Goal: Task Accomplishment & Management: Manage account settings

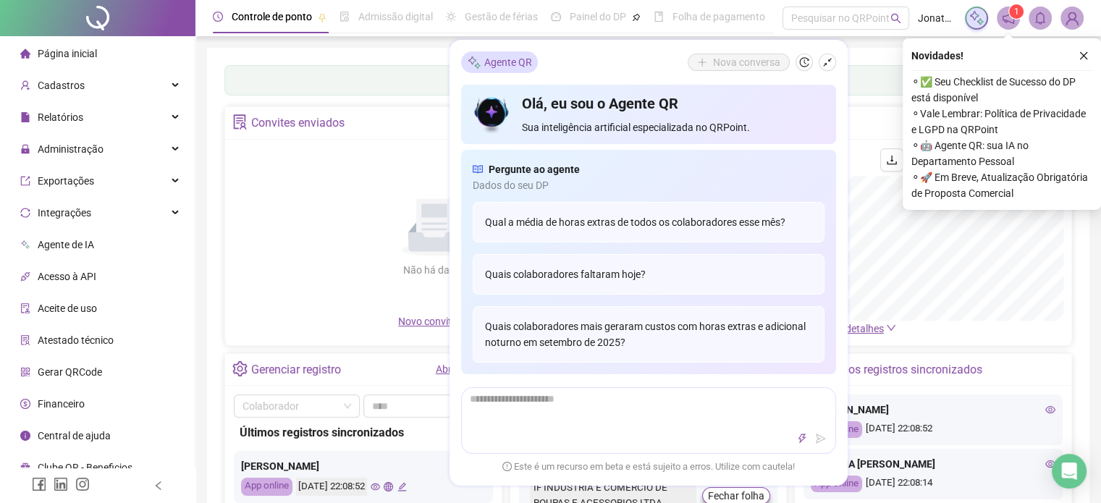
click at [1086, 54] on icon "close" at bounding box center [1083, 56] width 10 height 10
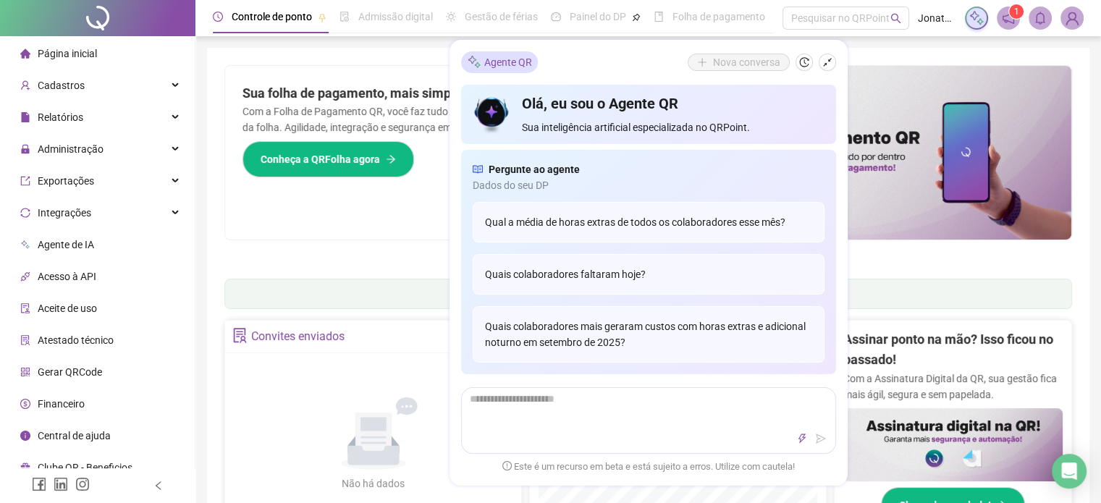
drag, startPoint x: 824, startPoint y: 64, endPoint x: 817, endPoint y: 75, distance: 12.5
click at [826, 64] on icon "shrink" at bounding box center [827, 62] width 10 height 10
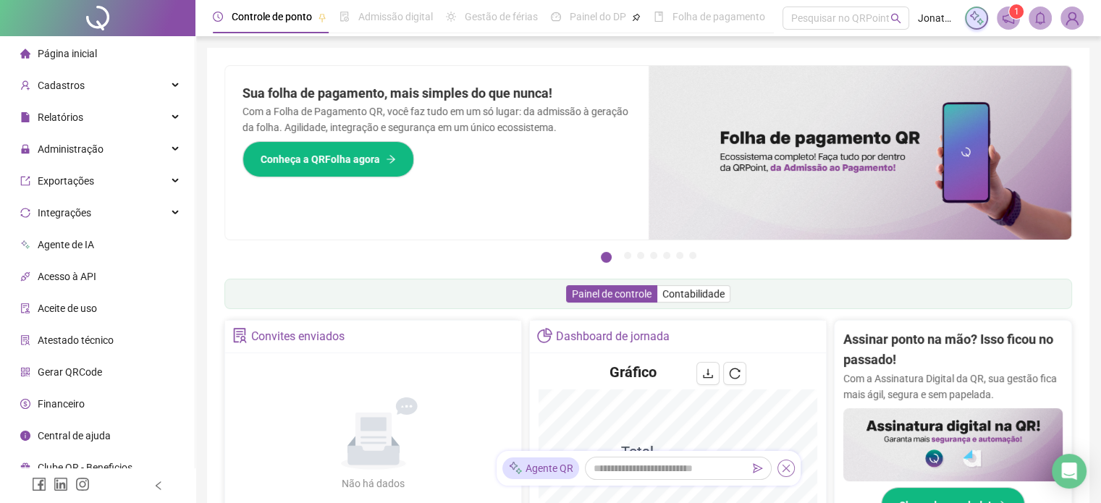
click at [785, 468] on icon "close" at bounding box center [786, 468] width 10 height 10
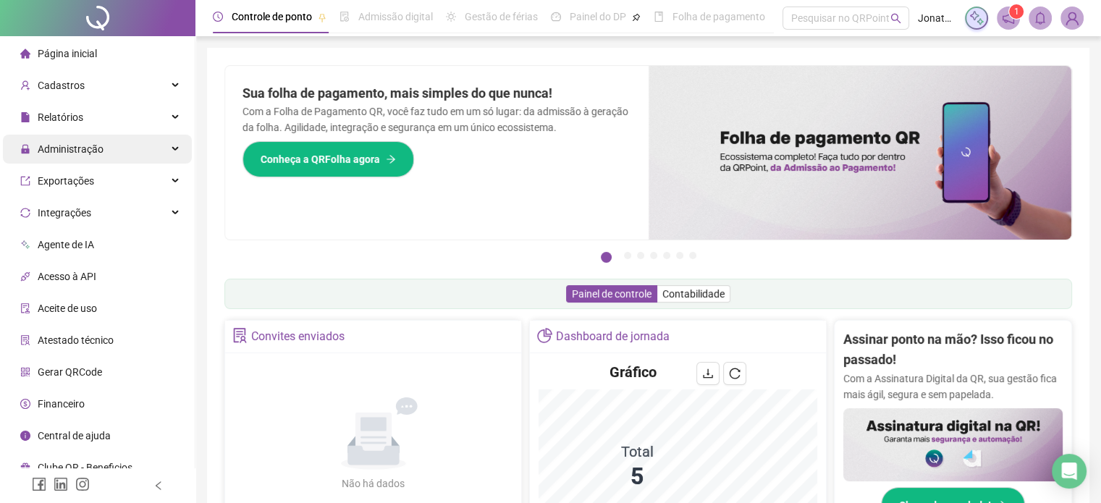
click at [85, 147] on span "Administração" at bounding box center [71, 149] width 66 height 12
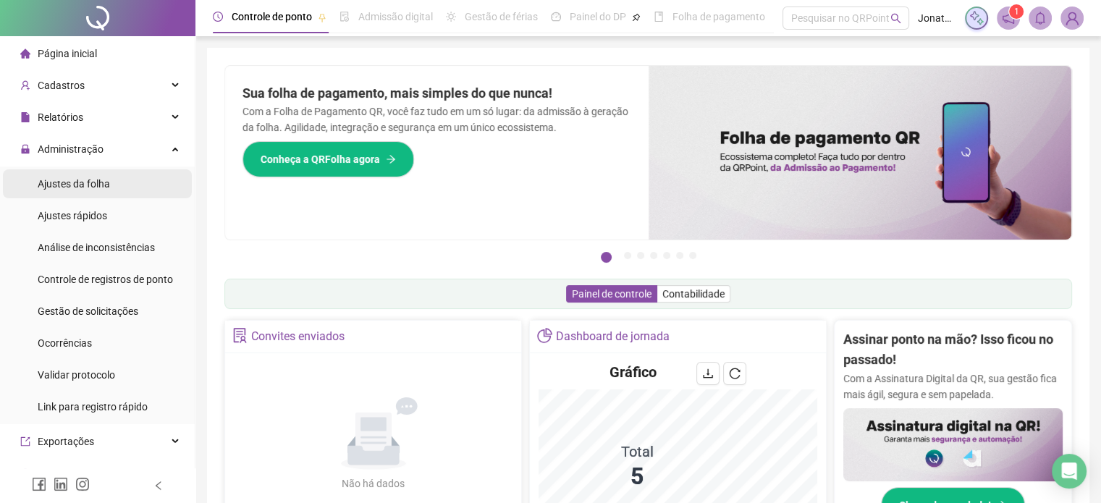
click at [69, 185] on span "Ajustes da folha" at bounding box center [74, 184] width 72 height 12
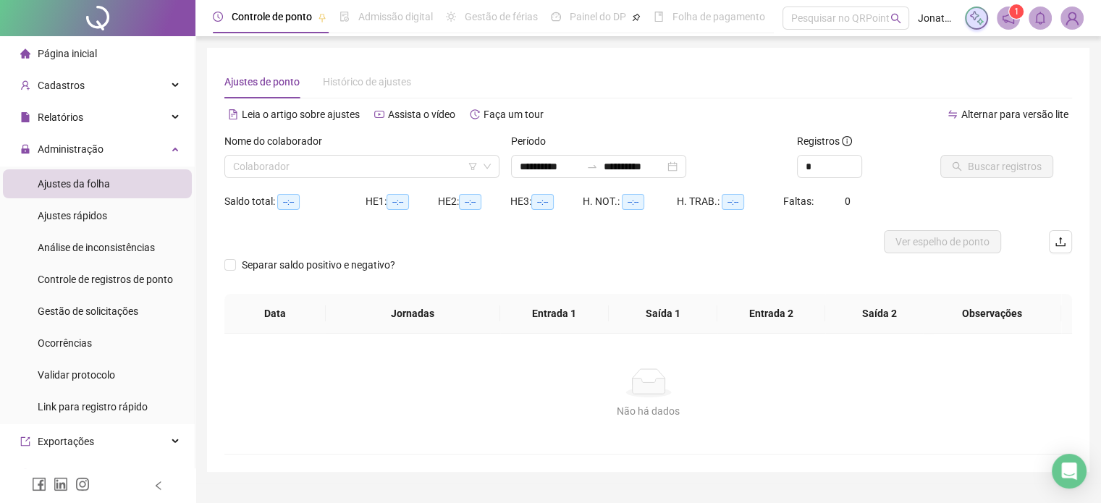
type input "**********"
click at [434, 167] on input "search" at bounding box center [355, 167] width 245 height 22
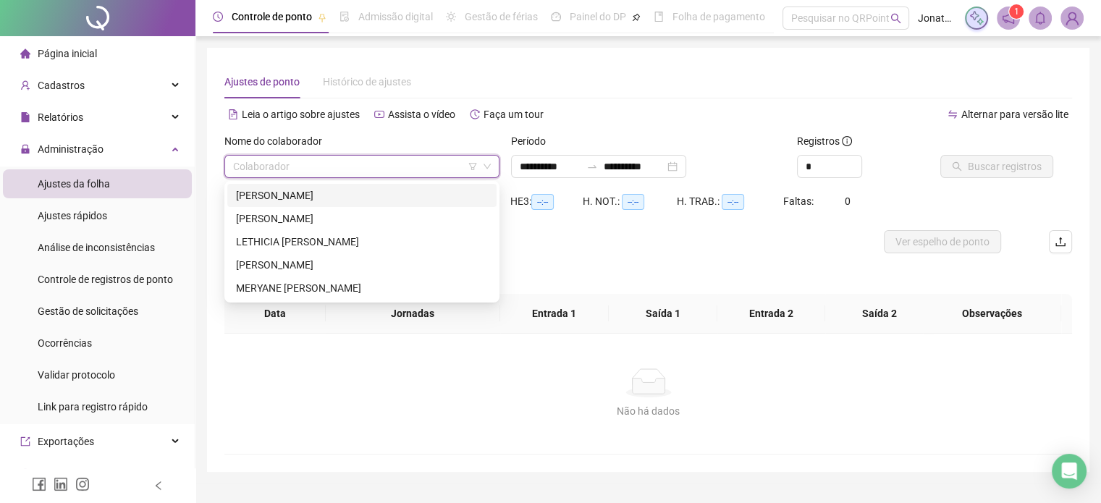
click at [297, 196] on div "[PERSON_NAME]" at bounding box center [362, 195] width 252 height 16
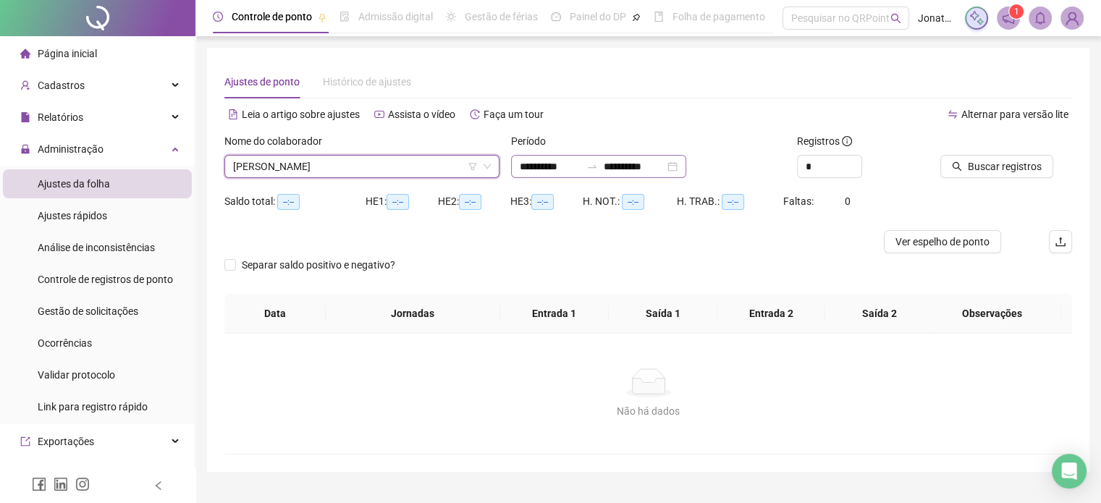
click at [686, 164] on div "**********" at bounding box center [598, 166] width 175 height 23
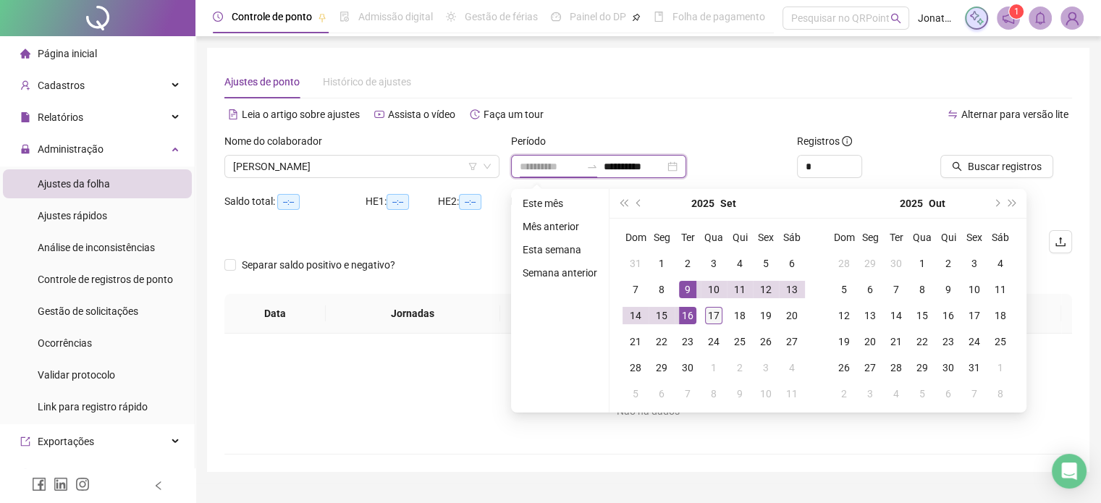
type input "**********"
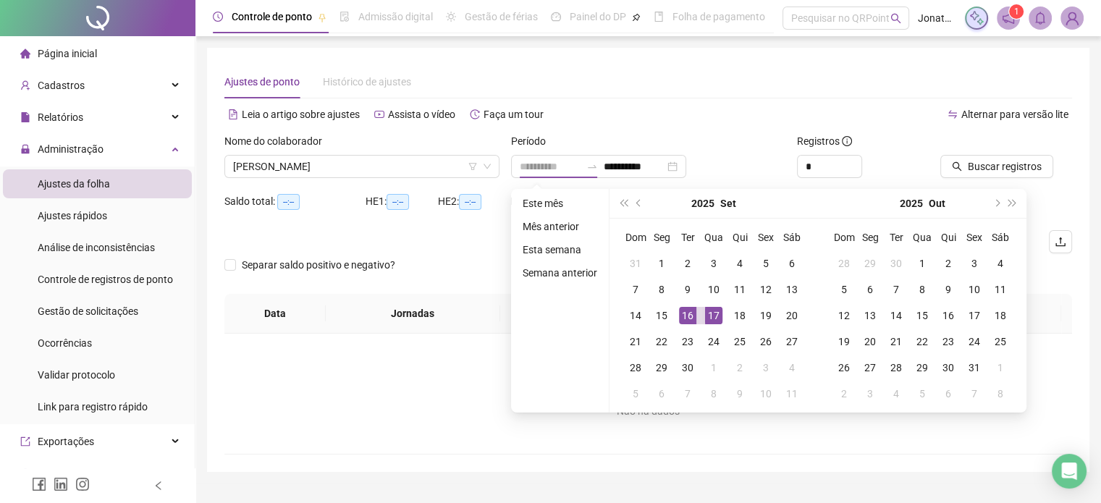
click at [715, 312] on div "17" at bounding box center [713, 315] width 17 height 17
type input "**********"
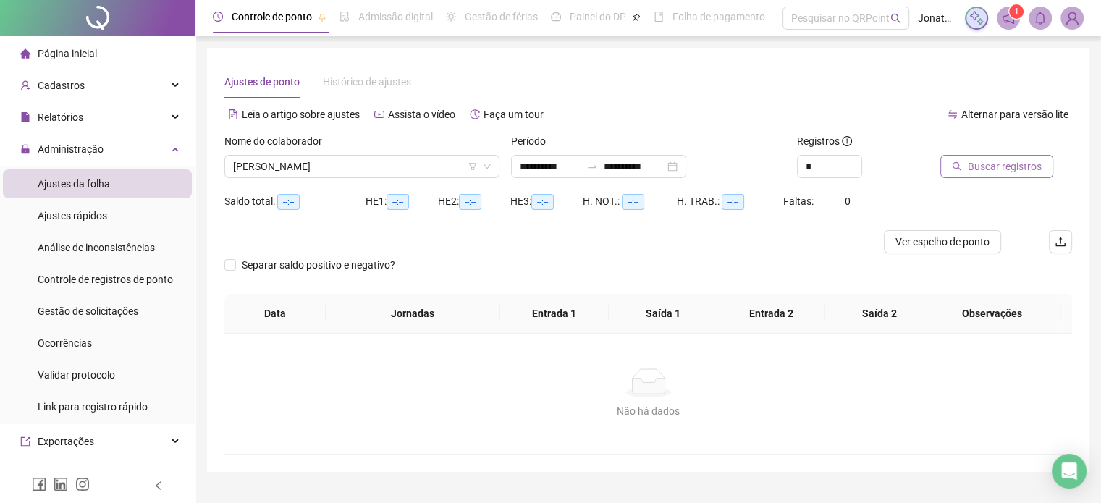
click at [987, 164] on span "Buscar registros" at bounding box center [1005, 166] width 74 height 16
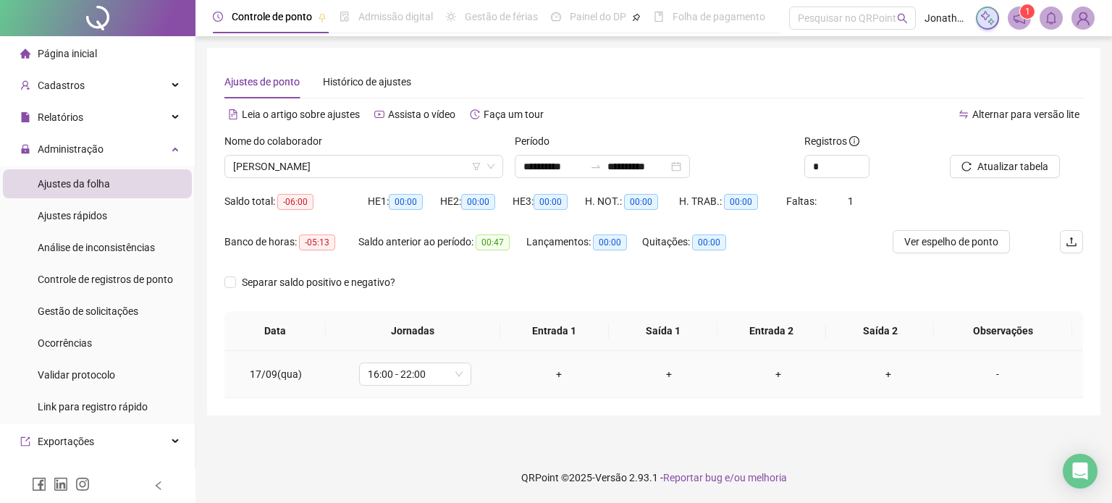
click at [547, 372] on div "+" at bounding box center [558, 374] width 87 height 16
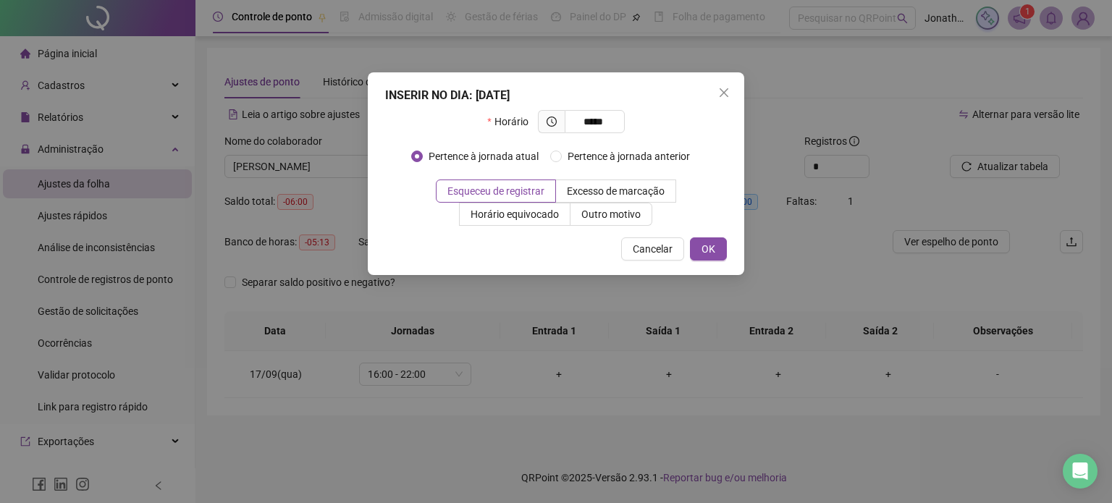
type input "*****"
click at [730, 245] on div "INSERIR NO DIA : [DATE] Horário ***** Pertence à jornada atual Pertence à jorna…" at bounding box center [556, 173] width 376 height 203
click at [710, 249] on span "OK" at bounding box center [708, 249] width 14 height 16
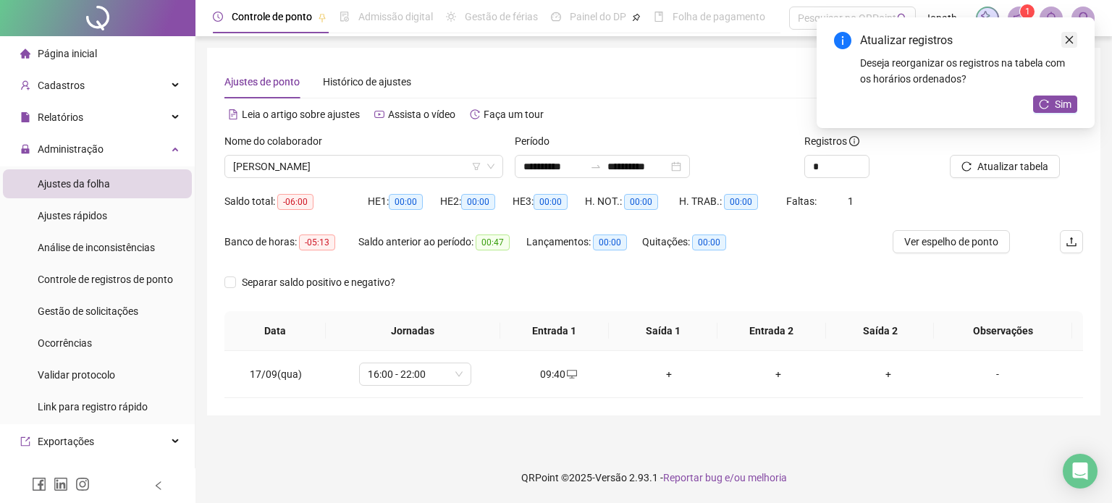
drag, startPoint x: 1072, startPoint y: 41, endPoint x: 1062, endPoint y: 43, distance: 9.7
click at [1072, 41] on icon "close" at bounding box center [1069, 40] width 10 height 10
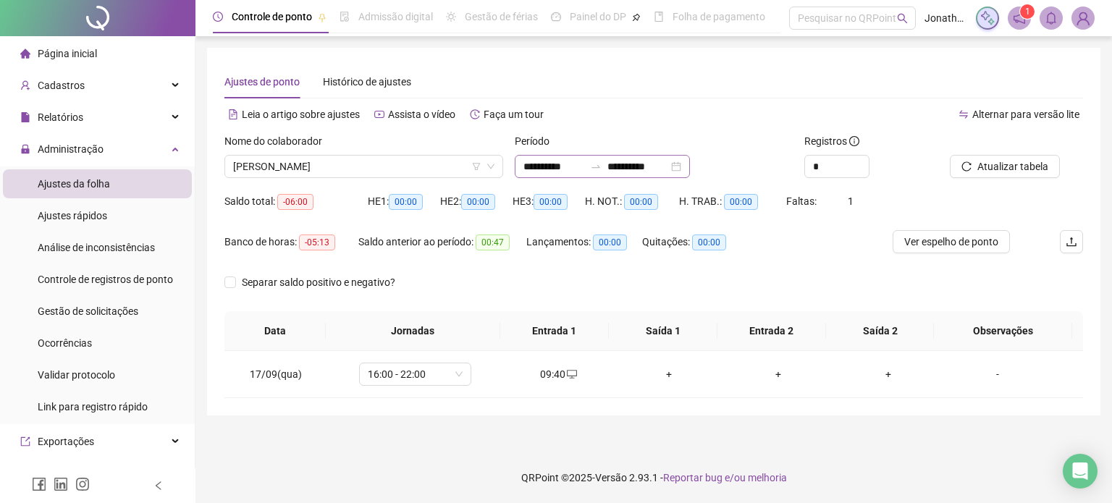
click at [690, 167] on div "**********" at bounding box center [602, 166] width 175 height 23
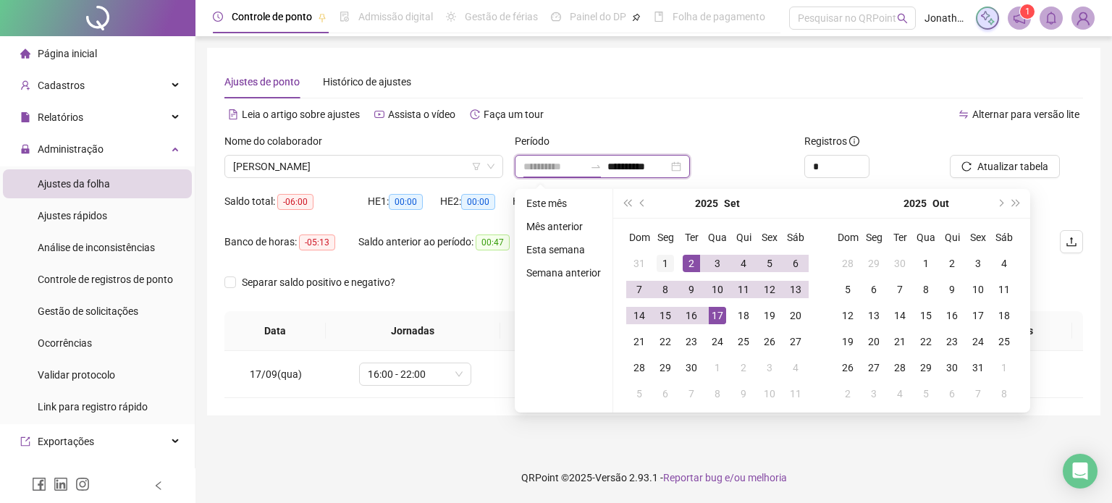
type input "**********"
click at [660, 261] on div "1" at bounding box center [664, 263] width 17 height 17
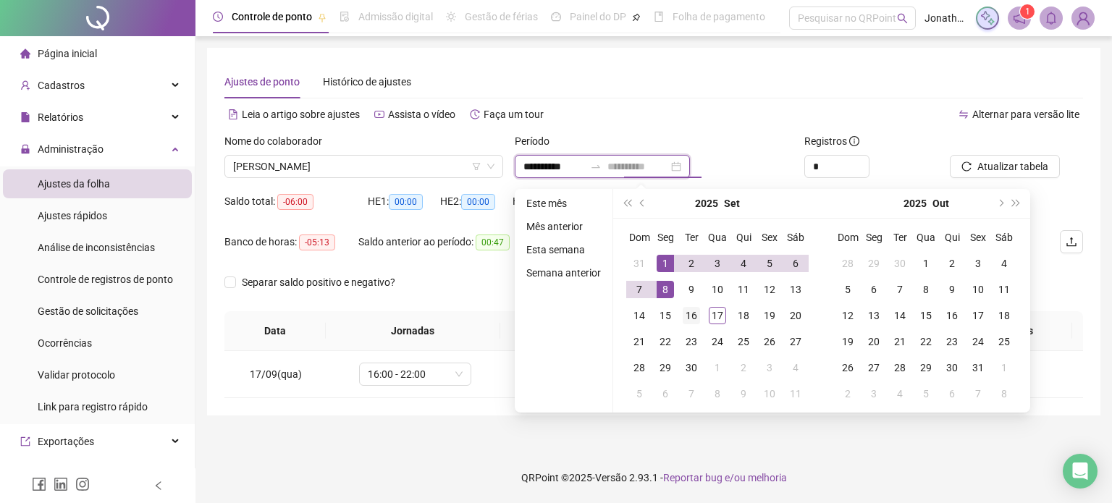
type input "**********"
click at [694, 320] on div "16" at bounding box center [690, 315] width 17 height 17
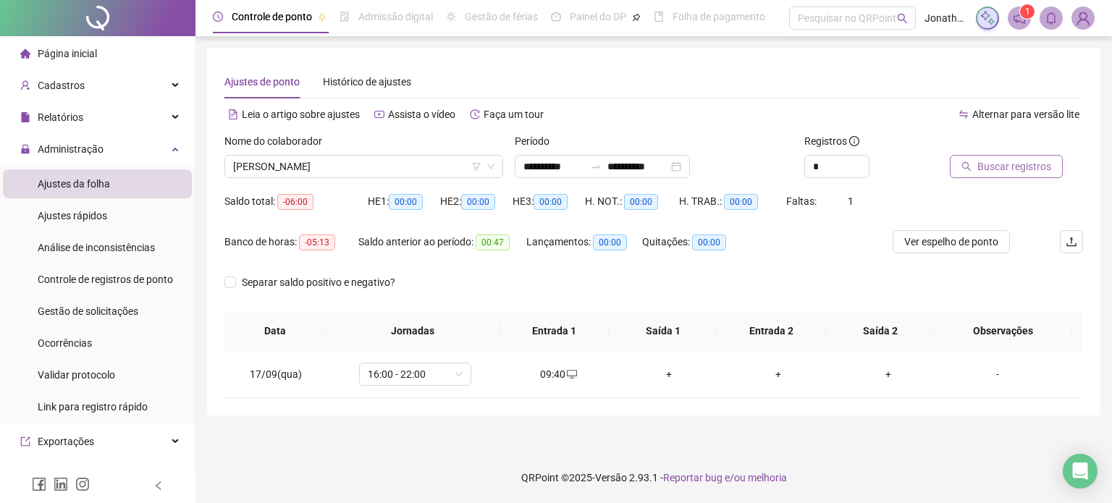
click at [996, 170] on span "Buscar registros" at bounding box center [1014, 166] width 74 height 16
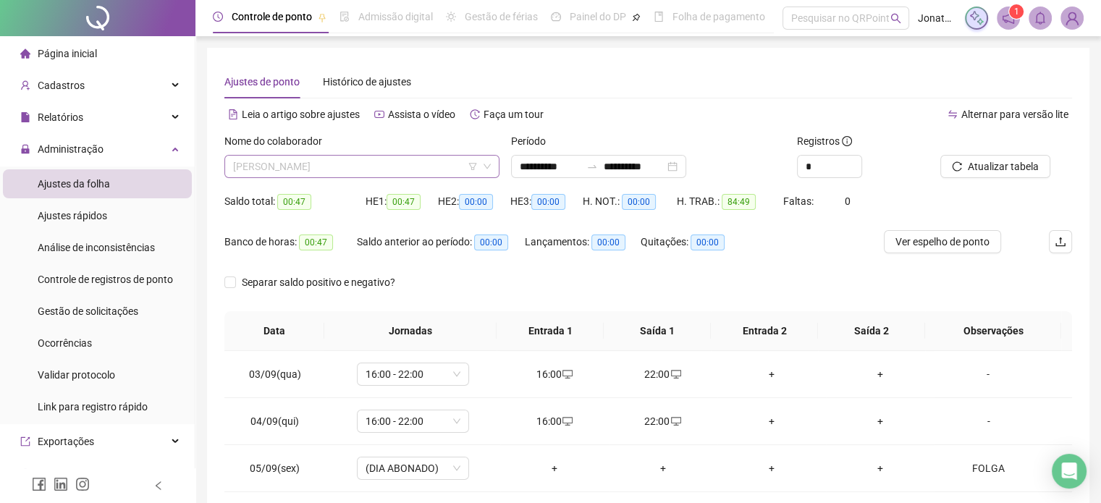
click at [426, 163] on span "[PERSON_NAME]" at bounding box center [362, 167] width 258 height 22
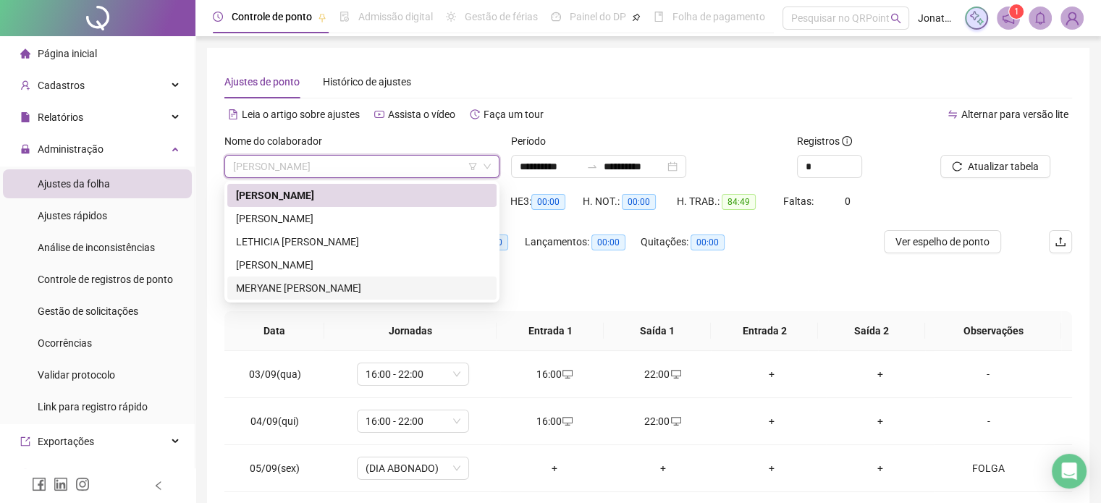
click at [331, 284] on div "MERYANE [PERSON_NAME]" at bounding box center [362, 288] width 252 height 16
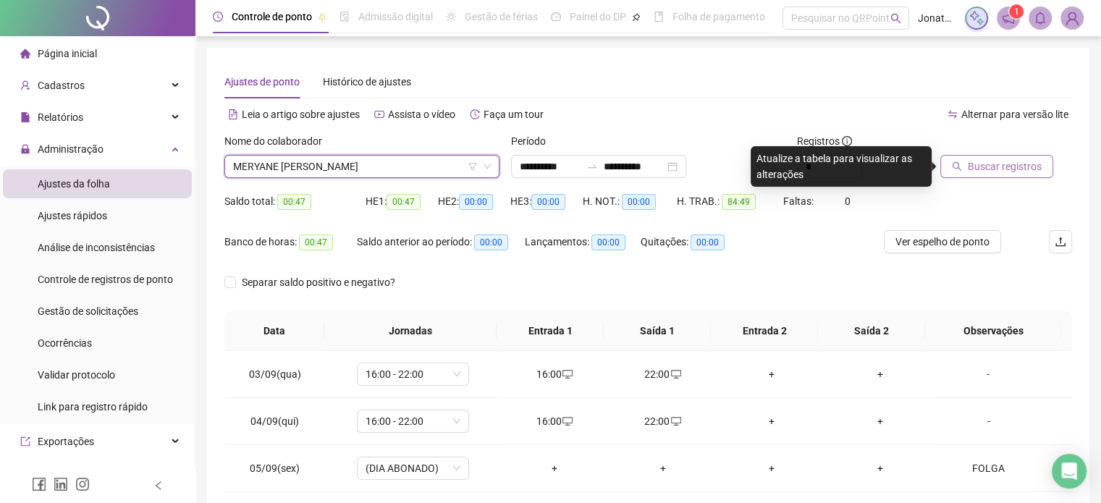
click at [973, 165] on span "Buscar registros" at bounding box center [1005, 166] width 74 height 16
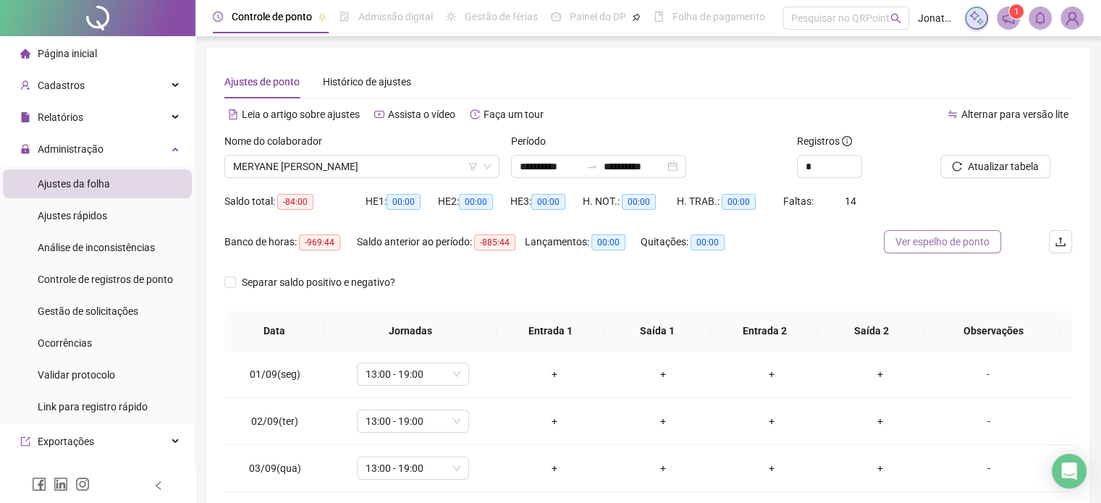
click at [948, 240] on span "Ver espelho de ponto" at bounding box center [942, 242] width 94 height 16
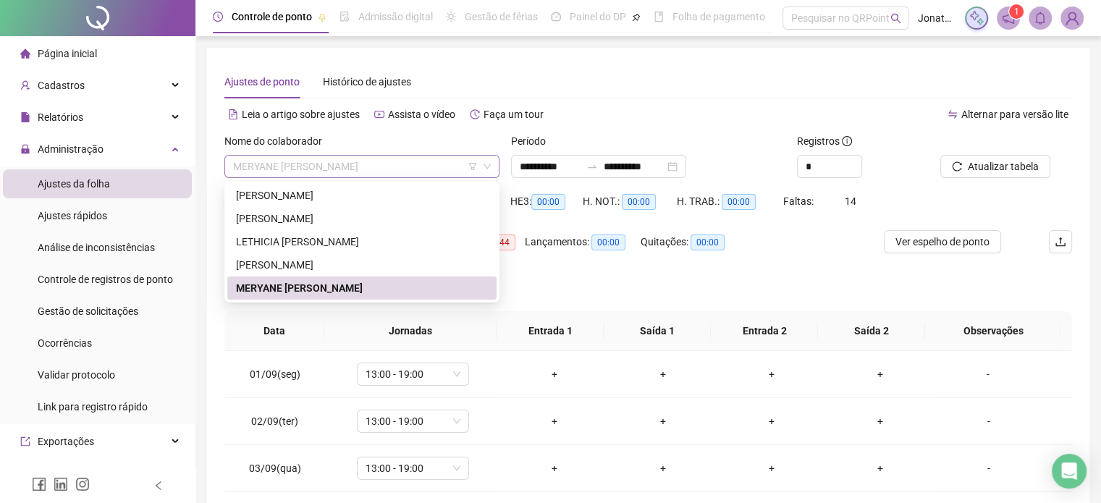
click at [420, 166] on span "MERYANE [PERSON_NAME]" at bounding box center [362, 167] width 258 height 22
click at [321, 221] on div "[PERSON_NAME]" at bounding box center [362, 219] width 252 height 16
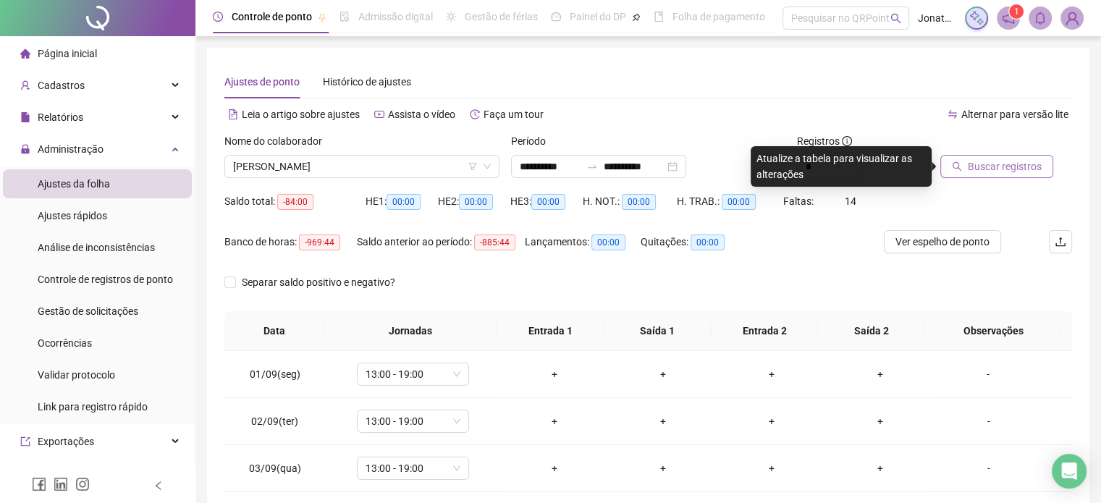
click at [997, 156] on button "Buscar registros" at bounding box center [996, 166] width 113 height 23
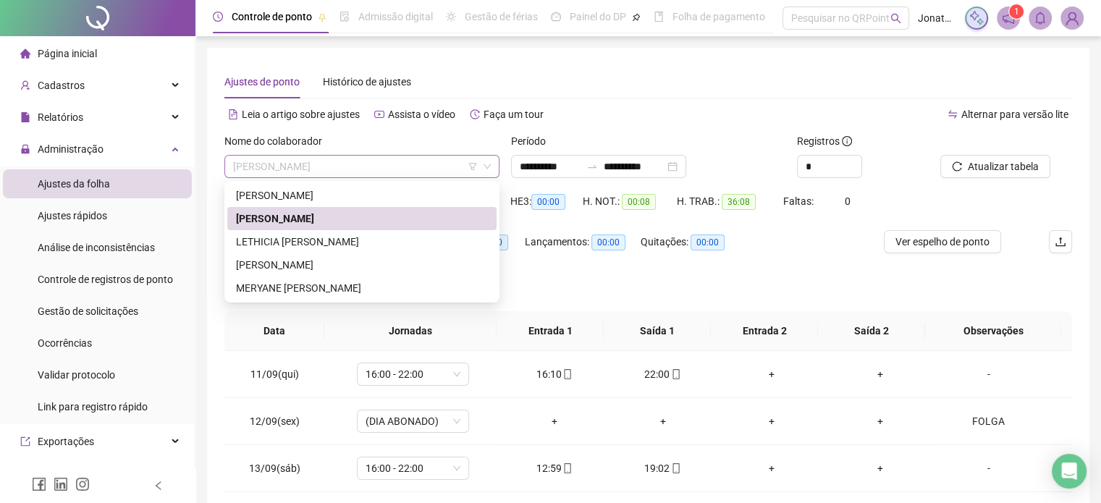
click at [417, 169] on span "[PERSON_NAME]" at bounding box center [362, 167] width 258 height 22
click at [324, 245] on div "LETHICIA [PERSON_NAME]" at bounding box center [362, 242] width 252 height 16
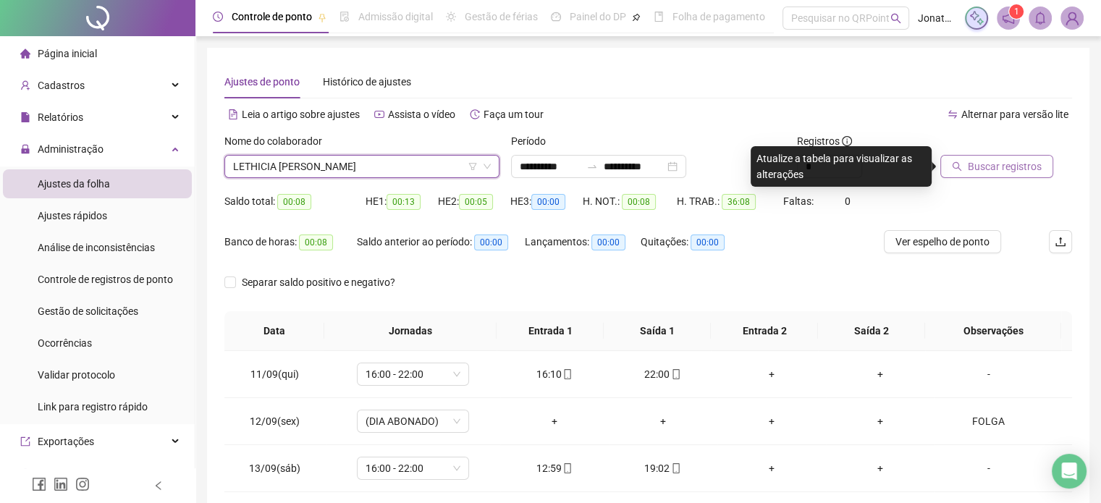
click at [999, 170] on span "Buscar registros" at bounding box center [1005, 166] width 74 height 16
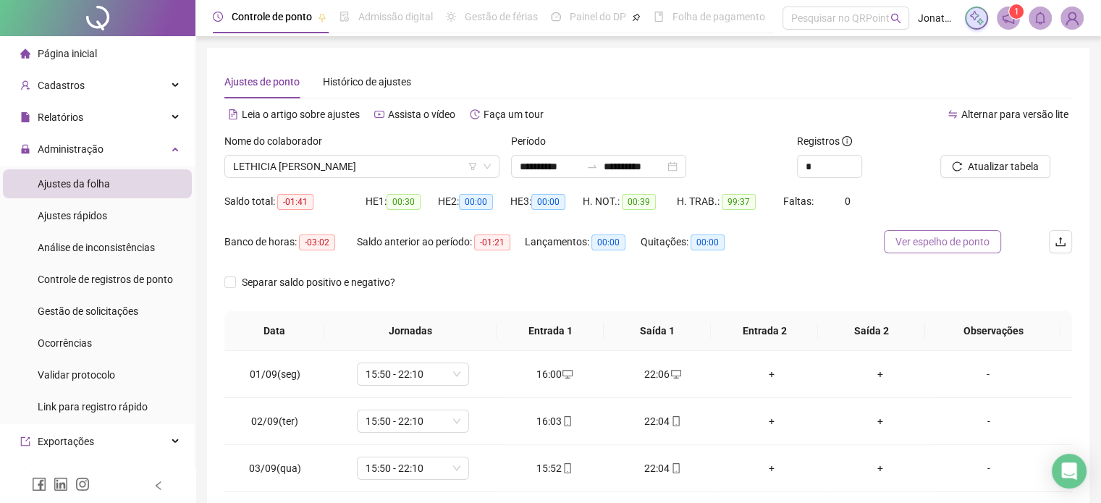
click at [939, 245] on span "Ver espelho de ponto" at bounding box center [942, 242] width 94 height 16
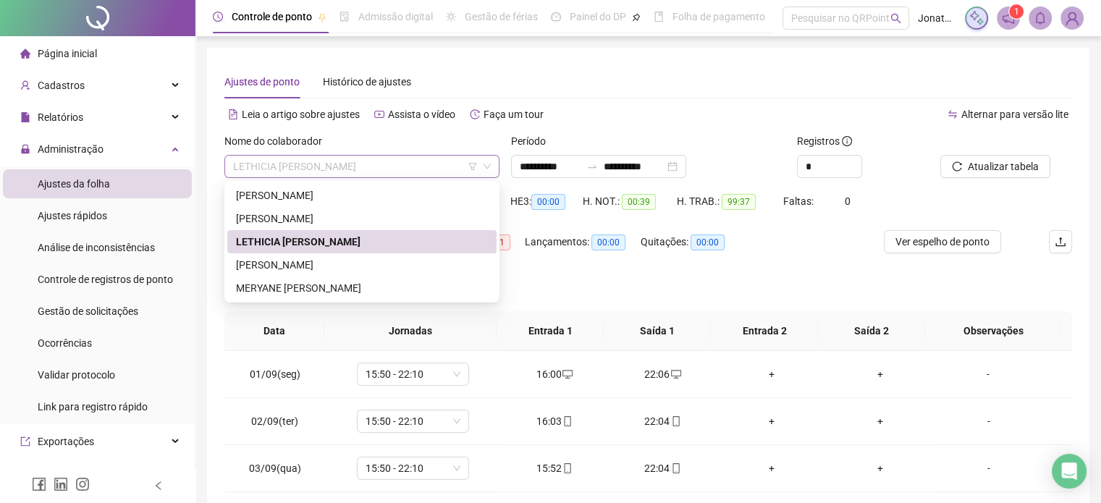
click at [411, 175] on span "LETHICIA [PERSON_NAME]" at bounding box center [362, 167] width 258 height 22
click at [329, 267] on div "[PERSON_NAME]" at bounding box center [362, 265] width 252 height 16
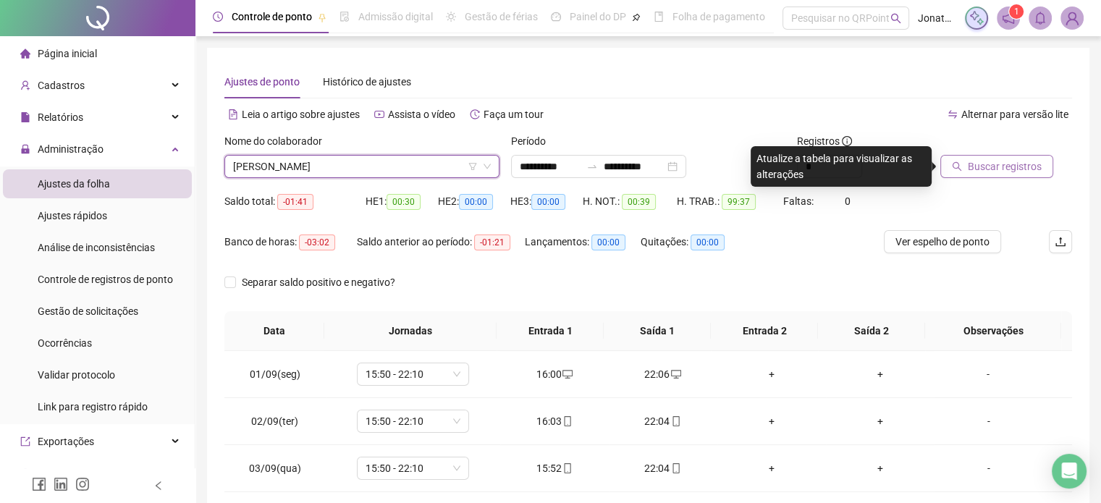
click at [1007, 163] on span "Buscar registros" at bounding box center [1005, 166] width 74 height 16
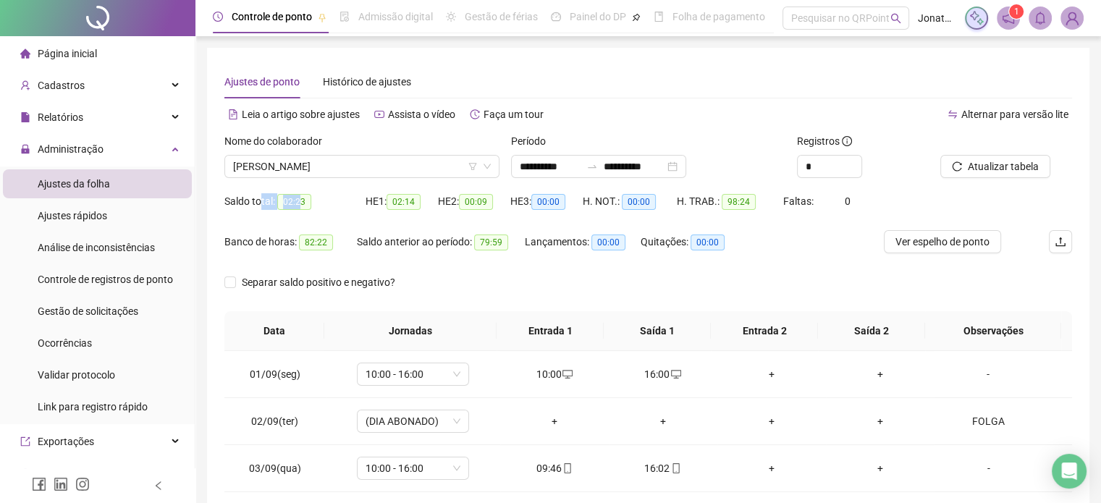
drag, startPoint x: 300, startPoint y: 202, endPoint x: 263, endPoint y: 204, distance: 37.7
click at [263, 204] on div "Saldo total: 02:23" at bounding box center [294, 201] width 141 height 17
drag, startPoint x: 295, startPoint y: 202, endPoint x: 305, endPoint y: 206, distance: 10.8
click at [296, 202] on span "02:23" at bounding box center [294, 202] width 34 height 16
click at [407, 170] on span "[PERSON_NAME]" at bounding box center [362, 167] width 258 height 22
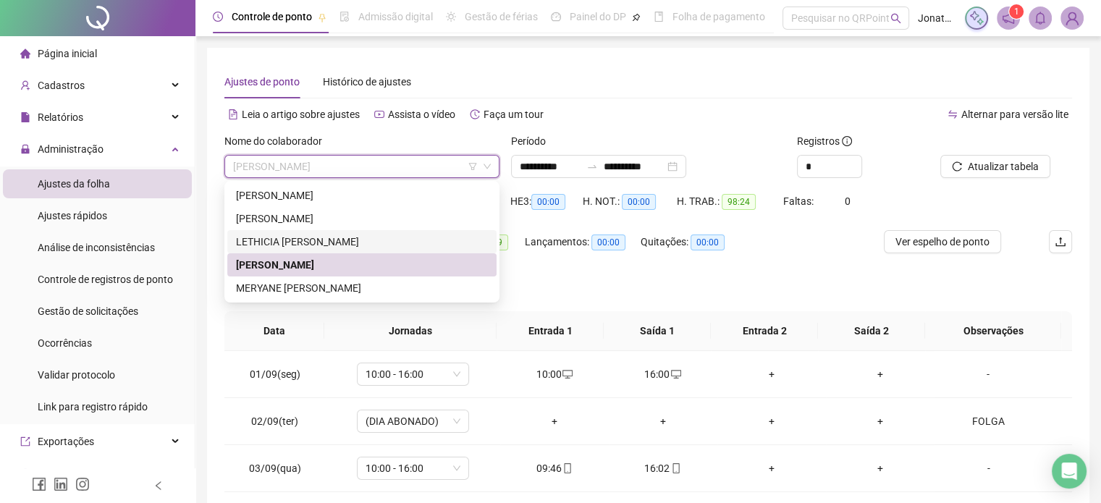
click at [329, 239] on div "LETHICIA [PERSON_NAME]" at bounding box center [362, 242] width 252 height 16
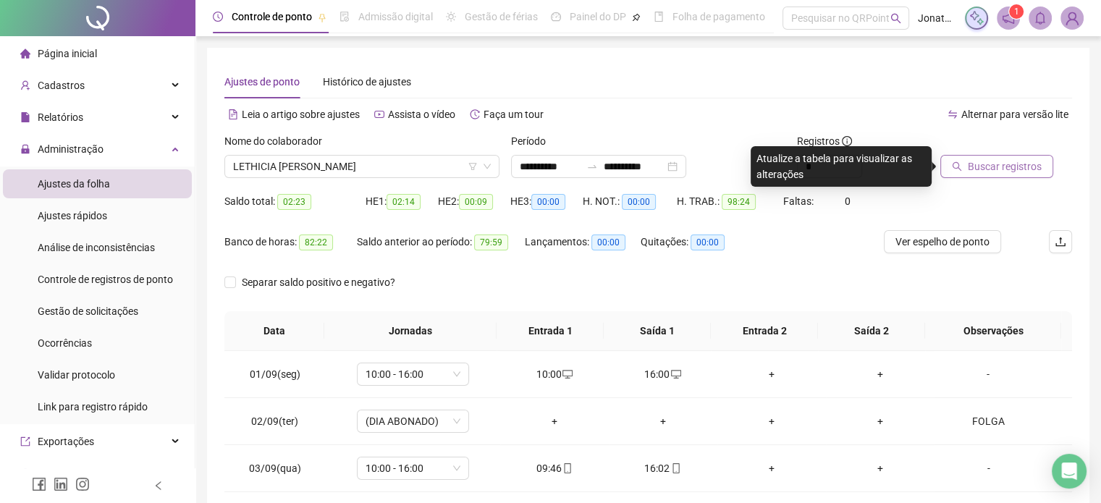
click at [1011, 174] on button "Buscar registros" at bounding box center [996, 166] width 113 height 23
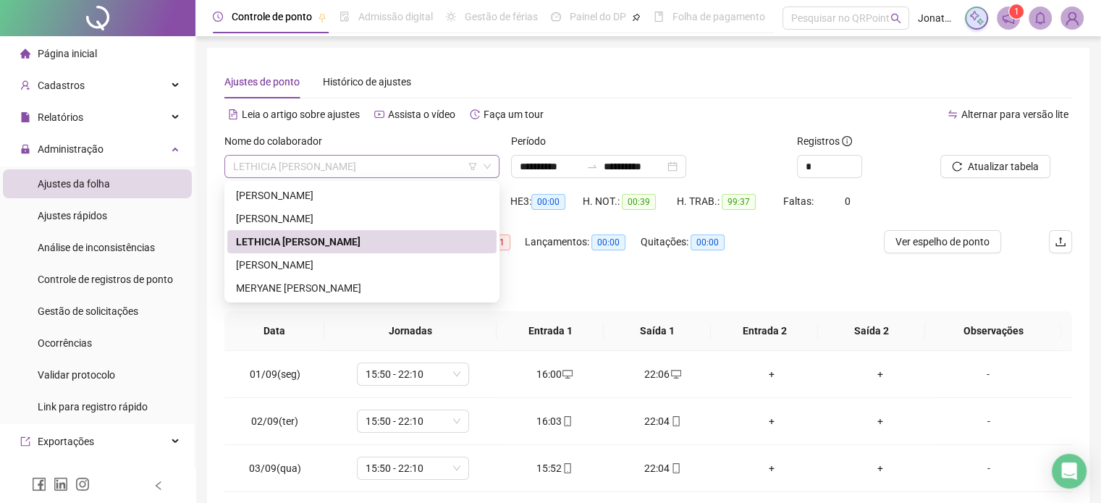
click at [402, 169] on span "LETHICIA [PERSON_NAME]" at bounding box center [362, 167] width 258 height 22
click at [1077, 21] on img at bounding box center [1072, 18] width 22 height 22
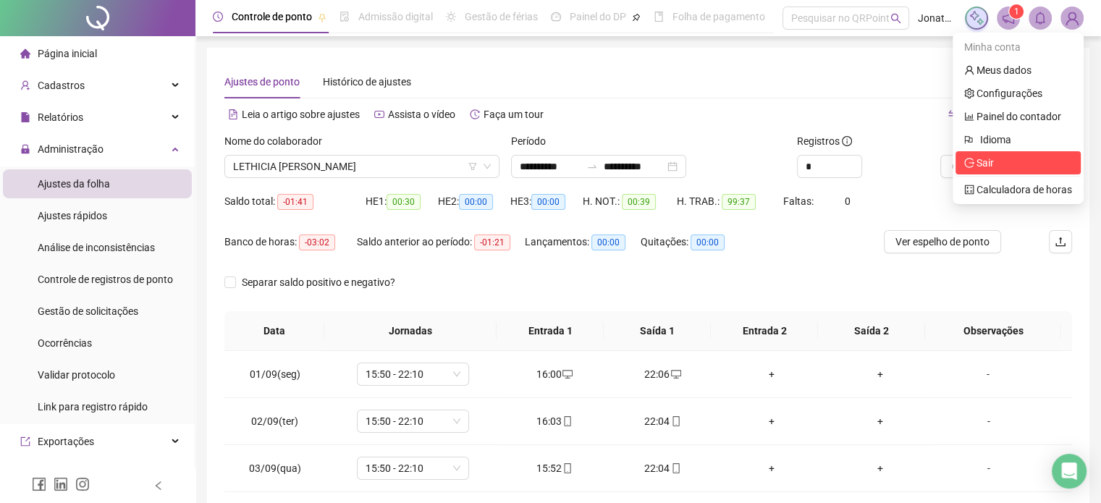
click at [998, 164] on span "Sair" at bounding box center [1018, 163] width 108 height 16
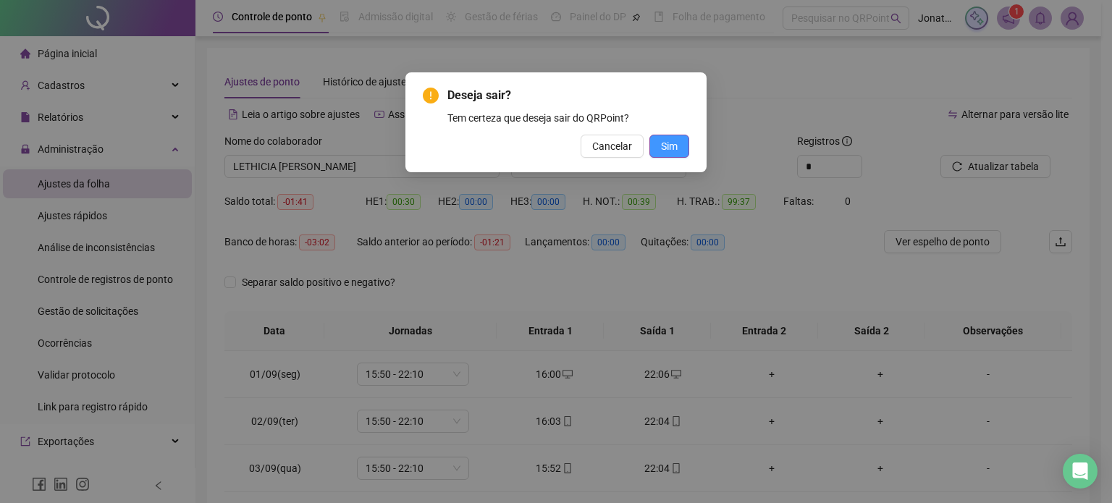
click at [679, 147] on button "Sim" at bounding box center [669, 146] width 40 height 23
